Goal: Complete application form

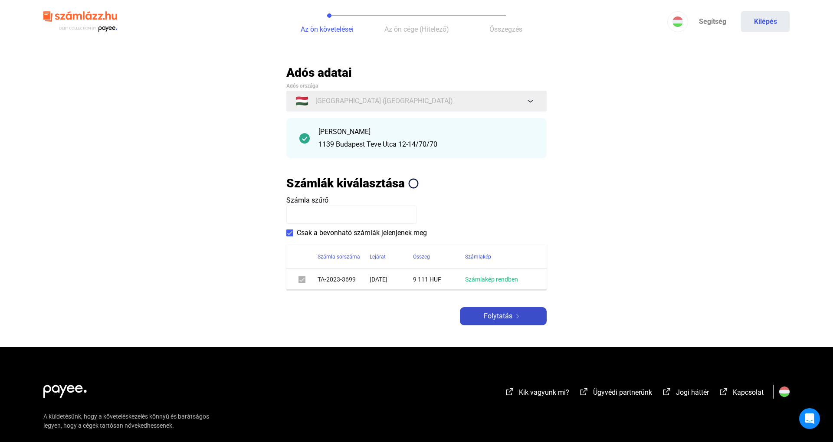
click at [529, 320] on div "Folytatás" at bounding box center [504, 316] width 82 height 10
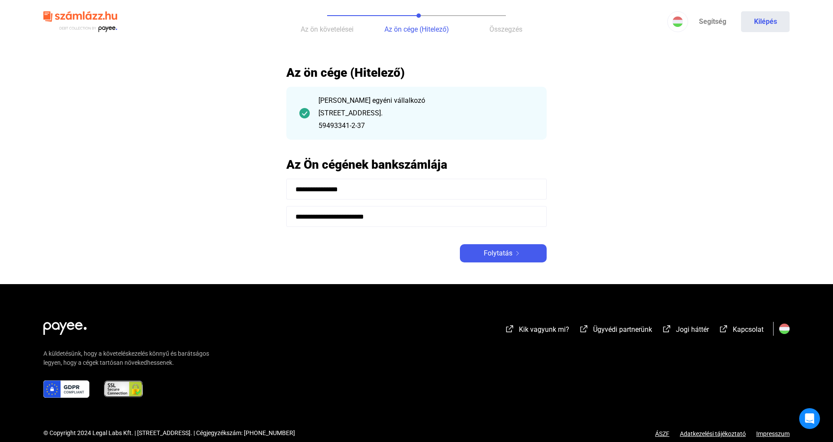
click at [513, 268] on main "**********" at bounding box center [416, 174] width 833 height 219
click at [518, 248] on div "Folytatás" at bounding box center [504, 253] width 82 height 10
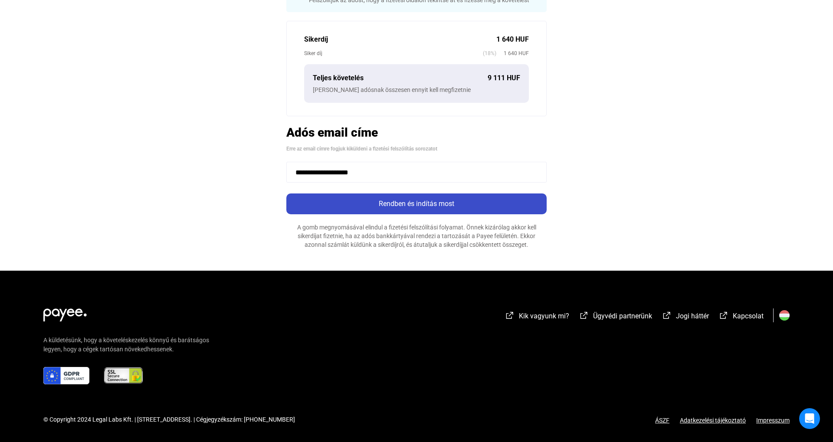
scroll to position [222, 0]
click at [436, 213] on button "Rendben és indítás most" at bounding box center [416, 204] width 260 height 21
click at [439, 202] on div "Rendben és indítás most" at bounding box center [416, 204] width 255 height 10
